Goal: Task Accomplishment & Management: Use online tool/utility

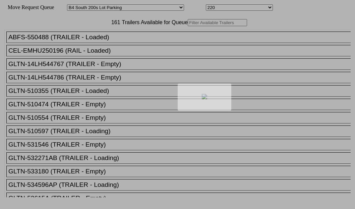
select select "528"
select select "8087"
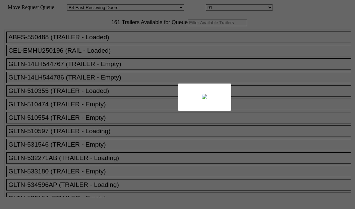
select select "527"
select select "8147"
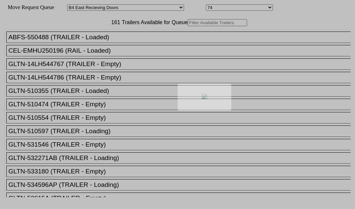
click at [102, 47] on div at bounding box center [177, 104] width 355 height 209
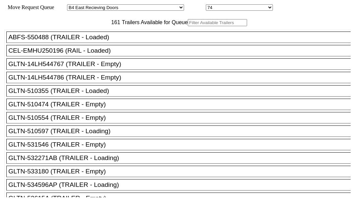
click at [102, 49] on div "161 Trailers Available for Queue ABFS-550488 (TRAILER - Loaded) CEL-EMHU250196 …" at bounding box center [177, 108] width 346 height 178
paste input "HGIU651367"
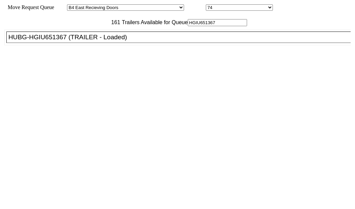
type input "HGIU651367"
click at [50, 41] on div "HUBG-HGIU651367 (TRAILER - Loaded)" at bounding box center [181, 37] width 346 height 7
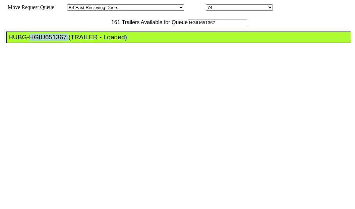
click at [50, 41] on div "HUBG-HGIU651367 (TRAILER - Loaded)" at bounding box center [181, 37] width 346 height 7
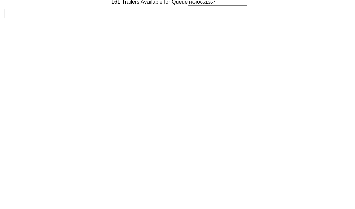
scroll to position [27, 0]
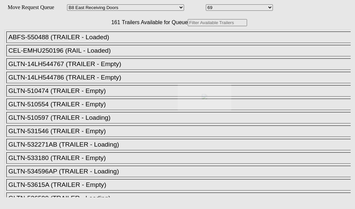
select select "536"
select select "8237"
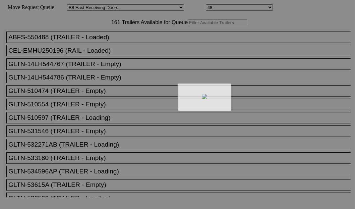
drag, startPoint x: 0, startPoint y: 0, endPoint x: 111, endPoint y: 44, distance: 119.3
click at [111, 44] on div at bounding box center [177, 104] width 355 height 209
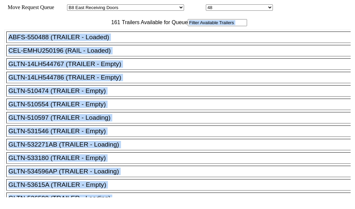
click at [188, 26] on input "text" at bounding box center [217, 22] width 59 height 7
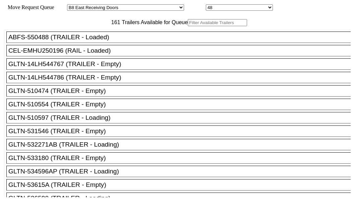
paste input "240072"
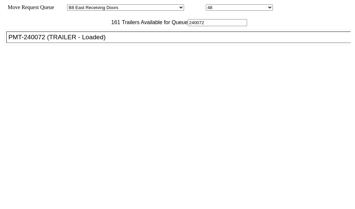
type input "240072"
click at [47, 41] on div "PMT-240072 (TRAILER - Loaded)" at bounding box center [181, 37] width 346 height 7
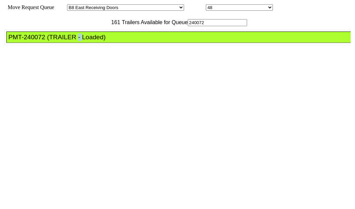
click at [47, 41] on div "PMT-240072 (TRAILER - Loaded)" at bounding box center [181, 37] width 346 height 7
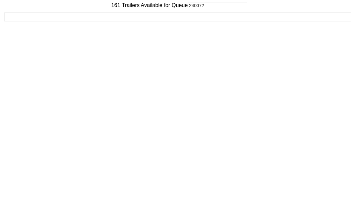
scroll to position [27, 0]
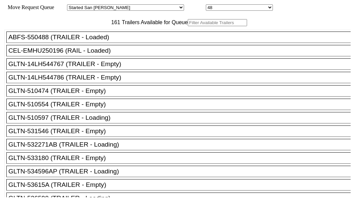
drag, startPoint x: 124, startPoint y: 44, endPoint x: 120, endPoint y: 43, distance: 4.2
click at [188, 26] on input "text" at bounding box center [217, 22] width 59 height 7
paste input "TA208062"
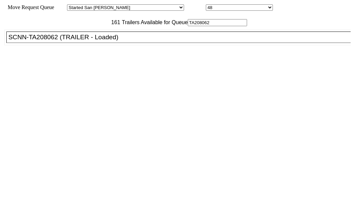
type input "TA208062"
click at [65, 41] on div "SCNN-TA208062 (TRAILER - Loaded)" at bounding box center [181, 37] width 346 height 7
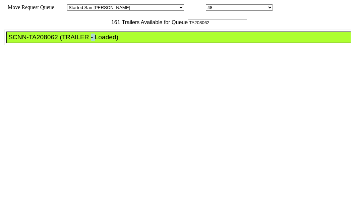
click at [65, 41] on div "SCNN-TA208062 (TRAILER - Loaded)" at bounding box center [181, 37] width 346 height 7
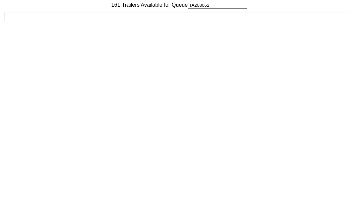
scroll to position [27, 0]
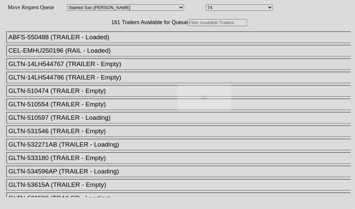
click at [101, 44] on body "Move Request Queue Area Started [GEOGRAPHIC_DATA][PERSON_NAME][PERSON_NAME] [GE…" at bounding box center [178, 113] width 350 height 221
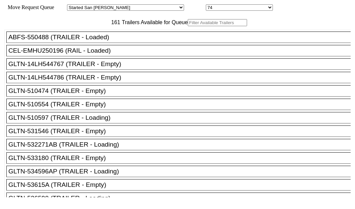
click at [188, 26] on input "text" at bounding box center [217, 22] width 59 height 7
paste input "241124"
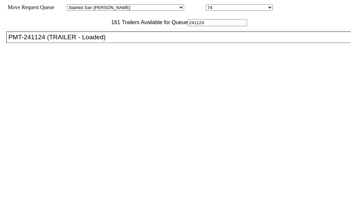
type input "241124"
click at [50, 41] on div "PMT-241124 (TRAILER - Loaded)" at bounding box center [181, 37] width 346 height 7
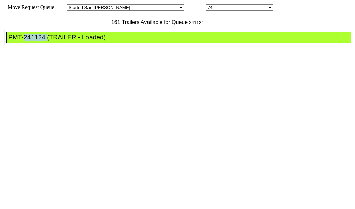
click at [50, 41] on div "PMT-241124 (TRAILER - Loaded)" at bounding box center [181, 37] width 346 height 7
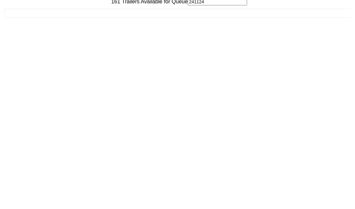
scroll to position [27, 0]
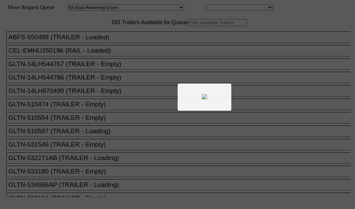
select select "527"
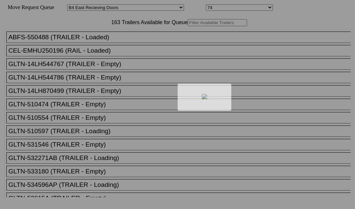
click at [110, 50] on div at bounding box center [177, 104] width 355 height 209
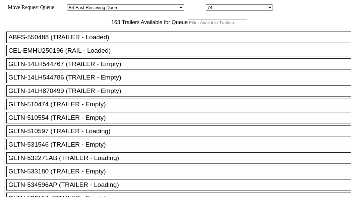
drag, startPoint x: 260, startPoint y: 61, endPoint x: 265, endPoint y: 63, distance: 5.3
